Goal: Transaction & Acquisition: Download file/media

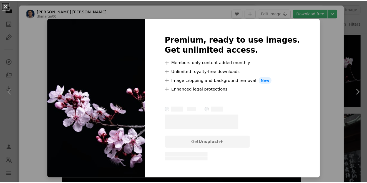
scroll to position [3, 0]
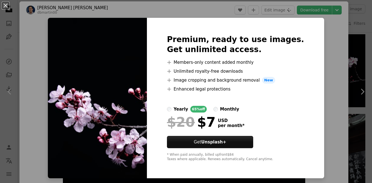
click at [141, 82] on img at bounding box center [97, 98] width 99 height 160
click at [326, 95] on div "An X shape Premium, ready to use images. Get unlimited access. A plus sign Memb…" at bounding box center [186, 91] width 372 height 183
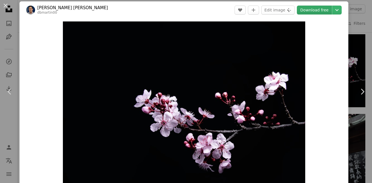
click at [319, 12] on link "Download free" at bounding box center [314, 10] width 35 height 9
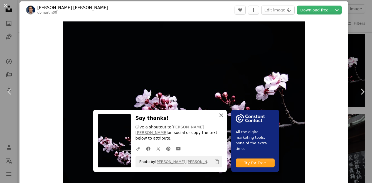
click at [219, 118] on icon "An X shape" at bounding box center [221, 115] width 7 height 7
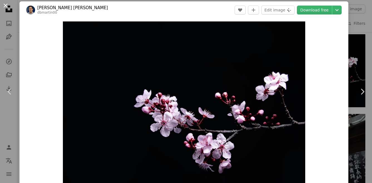
click at [6, 6] on button "An X shape" at bounding box center [5, 5] width 7 height 7
